Goal: Find specific page/section: Find specific page/section

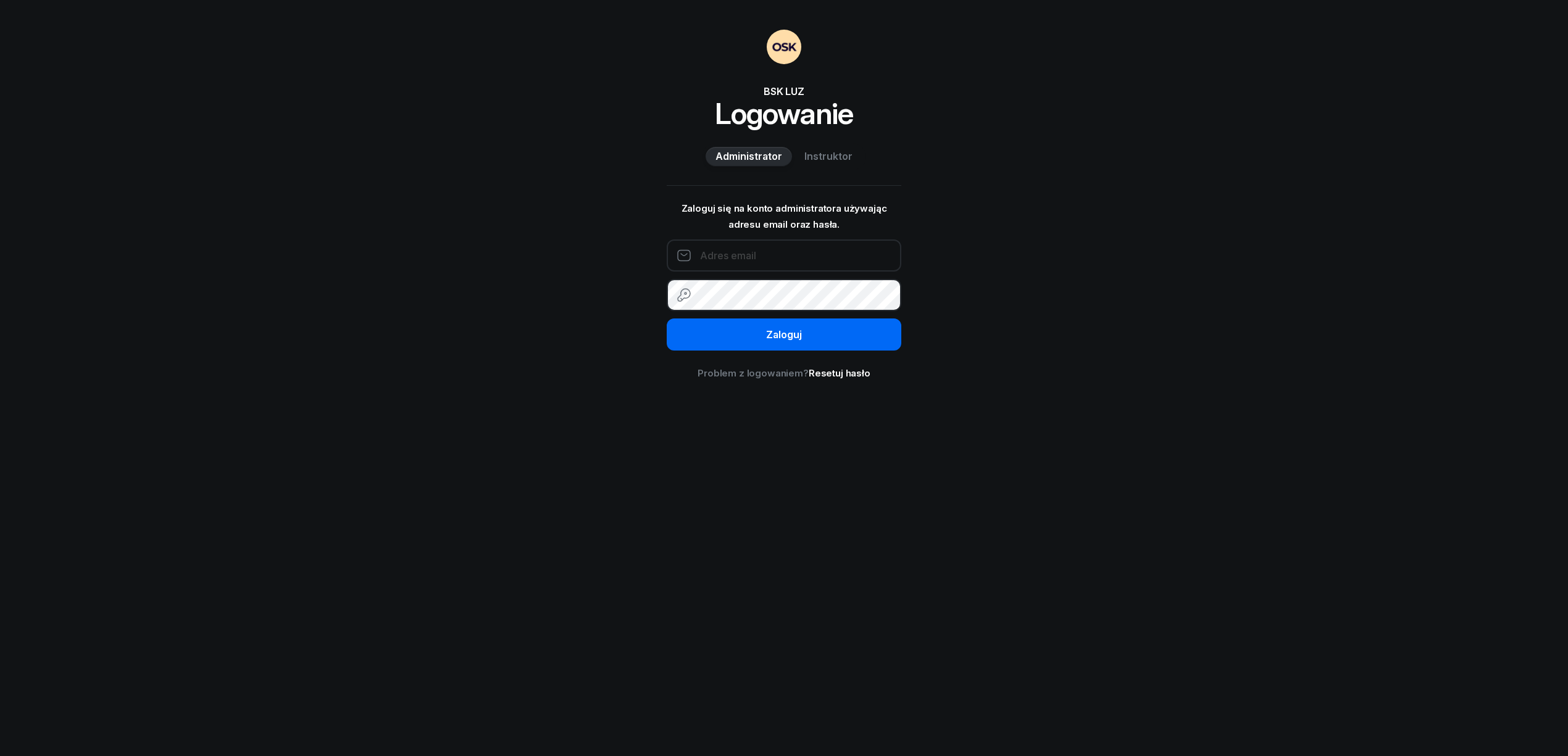
type input "piech.janusz@gmail.com"
click at [737, 342] on button "Zaloguj" at bounding box center [784, 335] width 235 height 32
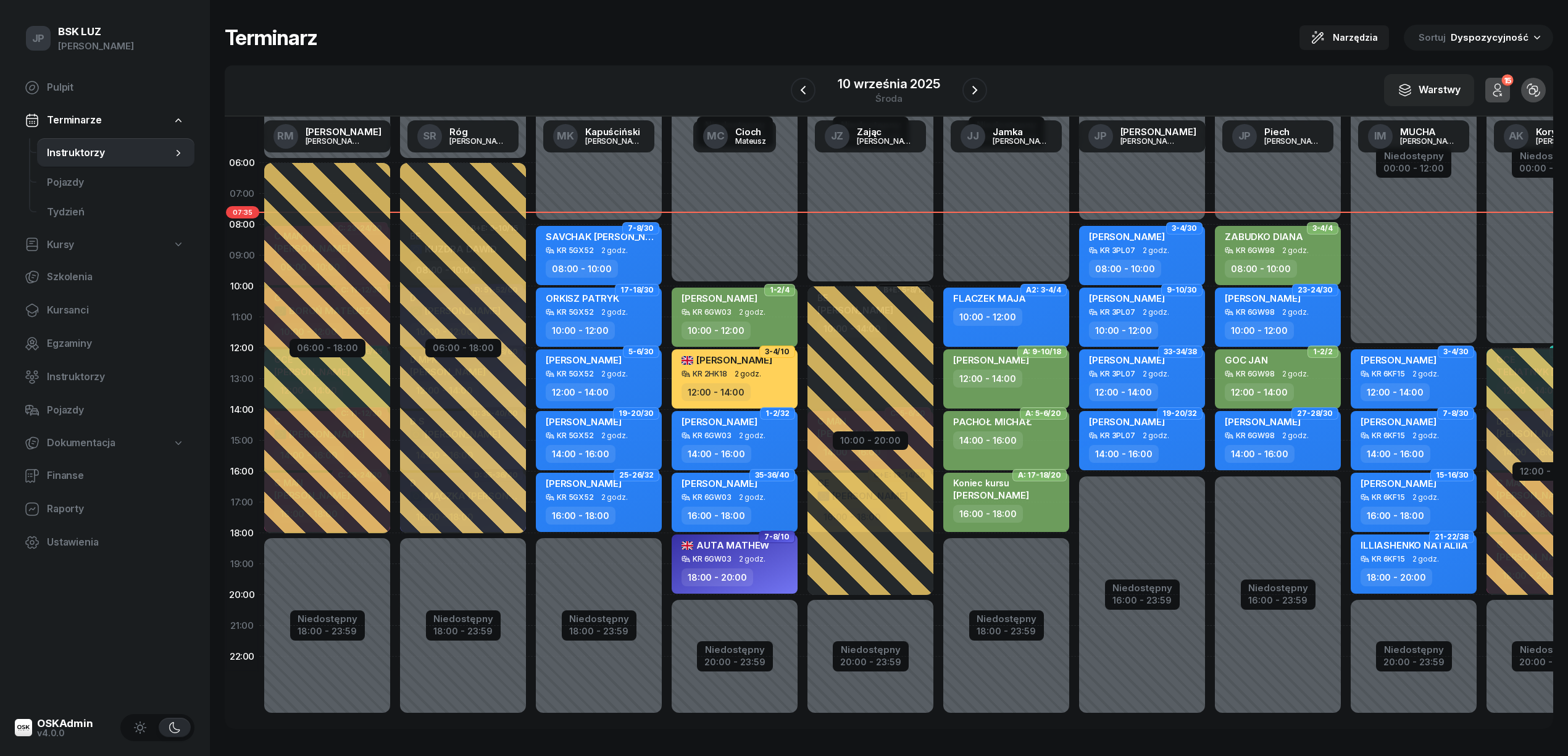
click at [92, 150] on span "Instruktorzy" at bounding box center [109, 153] width 125 height 16
